Goal: Transaction & Acquisition: Purchase product/service

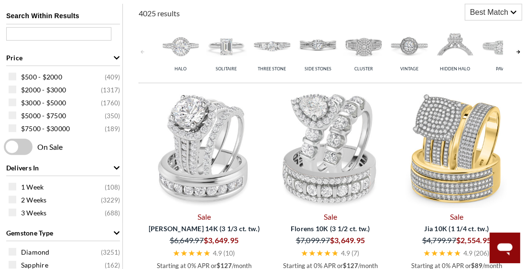
scroll to position [402, 0]
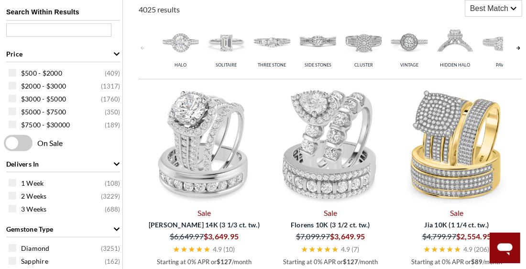
click at [516, 48] on link at bounding box center [519, 47] width 8 height 57
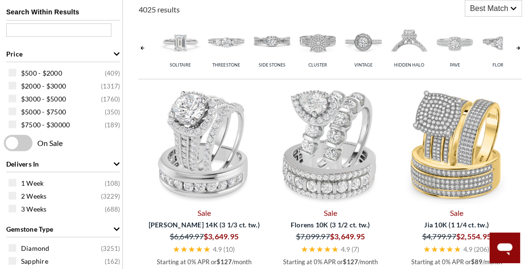
click at [516, 48] on link at bounding box center [519, 47] width 8 height 57
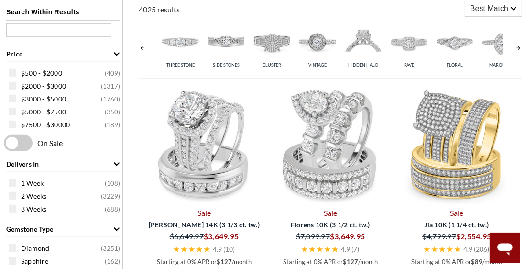
click at [516, 48] on link at bounding box center [519, 47] width 8 height 57
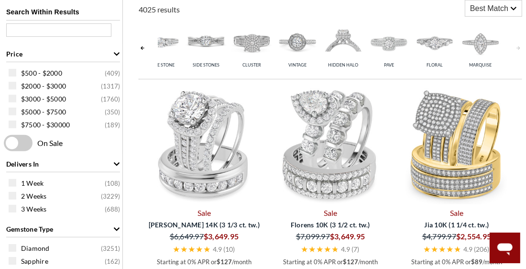
click at [516, 48] on link at bounding box center [519, 47] width 8 height 57
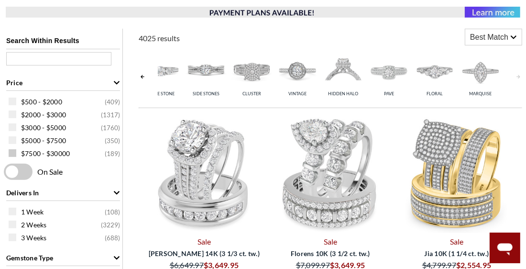
scroll to position [371, 0]
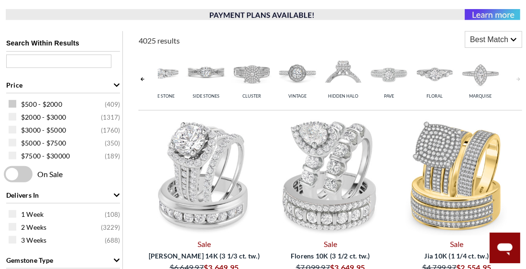
click at [15, 106] on span at bounding box center [13, 104] width 8 height 8
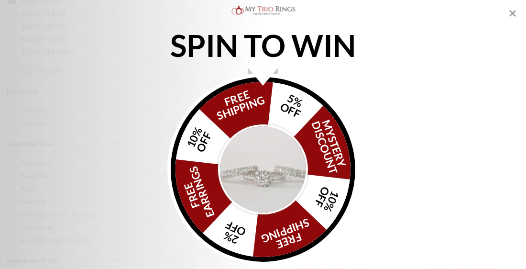
scroll to position [475, 0]
click at [270, 157] on img "Alia popup" at bounding box center [263, 169] width 90 height 90
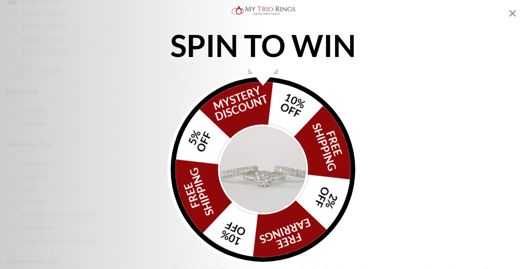
click at [509, 15] on icon "Close popup" at bounding box center [512, 13] width 11 height 11
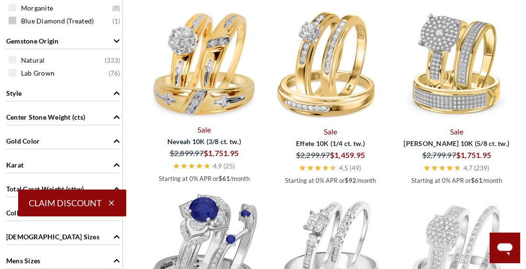
scroll to position [697, 0]
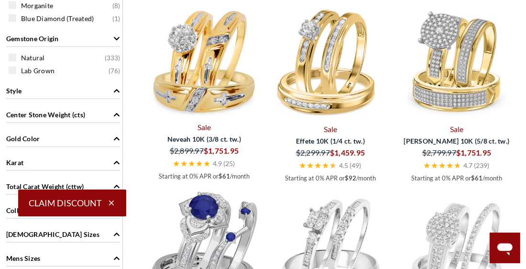
click at [58, 136] on div "Gold Color" at bounding box center [63, 138] width 114 height 18
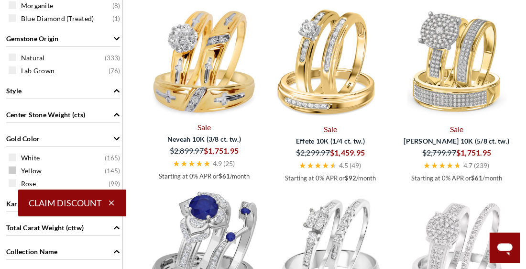
click at [35, 166] on span "Yellow" at bounding box center [31, 171] width 21 height 10
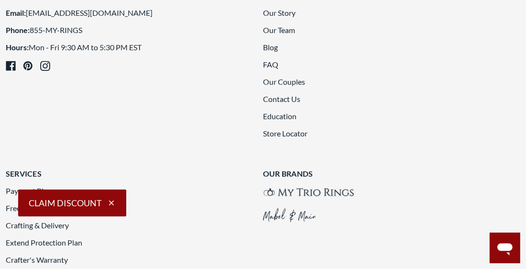
scroll to position [2295, 0]
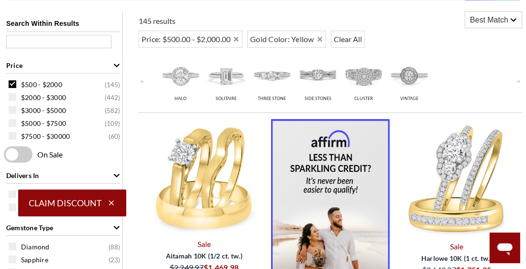
scroll to position [391, 0]
click at [239, 82] on img at bounding box center [226, 75] width 41 height 41
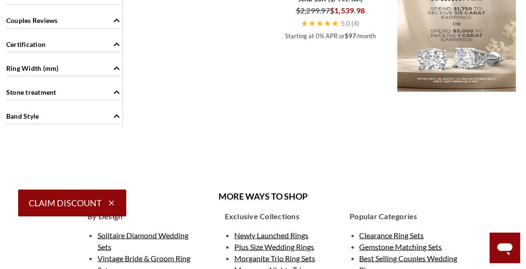
scroll to position [1097, 0]
